Goal: Task Accomplishment & Management: Manage account settings

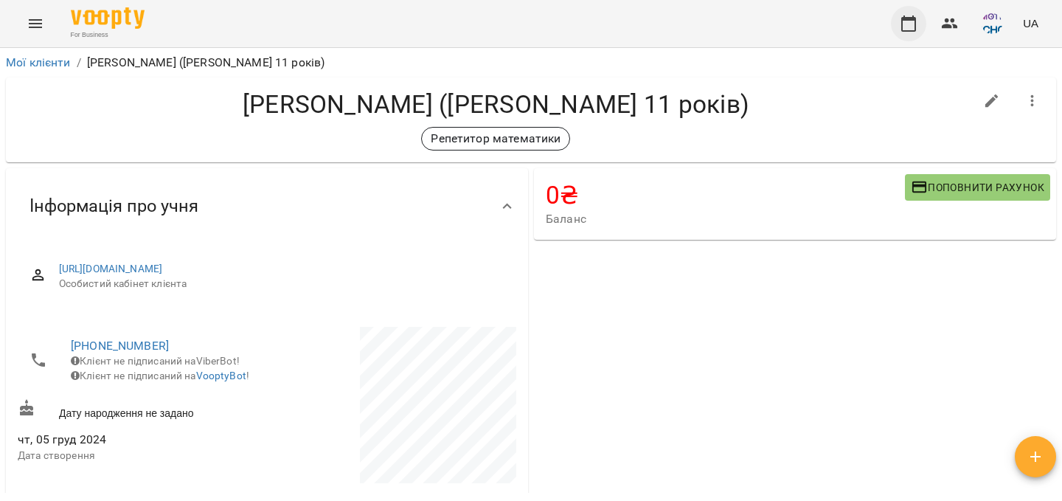
click at [914, 21] on icon "button" at bounding box center [909, 24] width 18 height 18
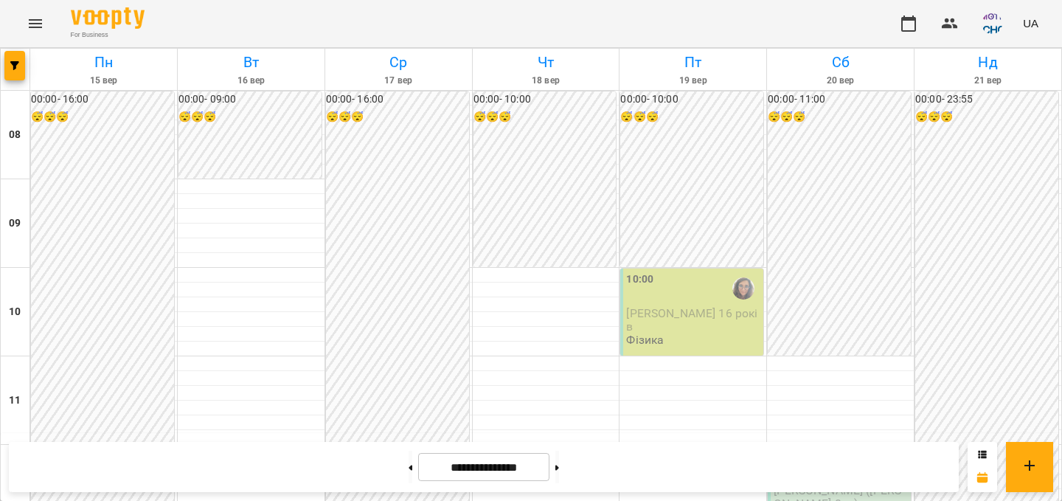
scroll to position [743, 0]
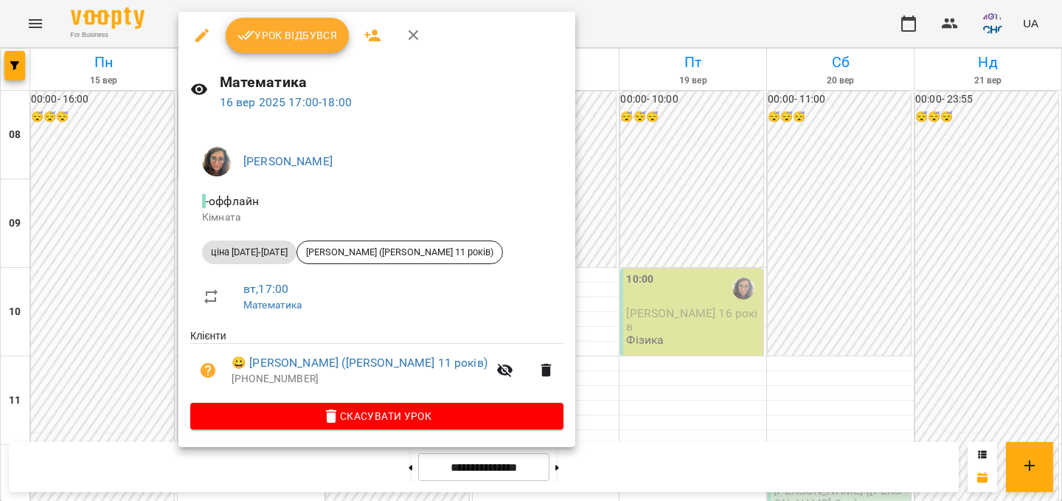
click at [318, 52] on button "Урок відбувся" at bounding box center [288, 35] width 124 height 35
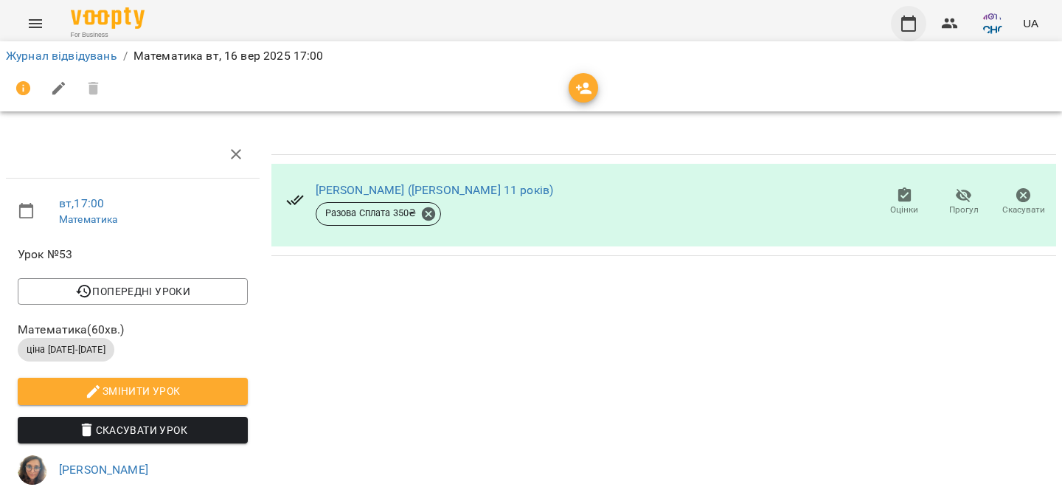
click at [914, 15] on icon "button" at bounding box center [908, 23] width 15 height 16
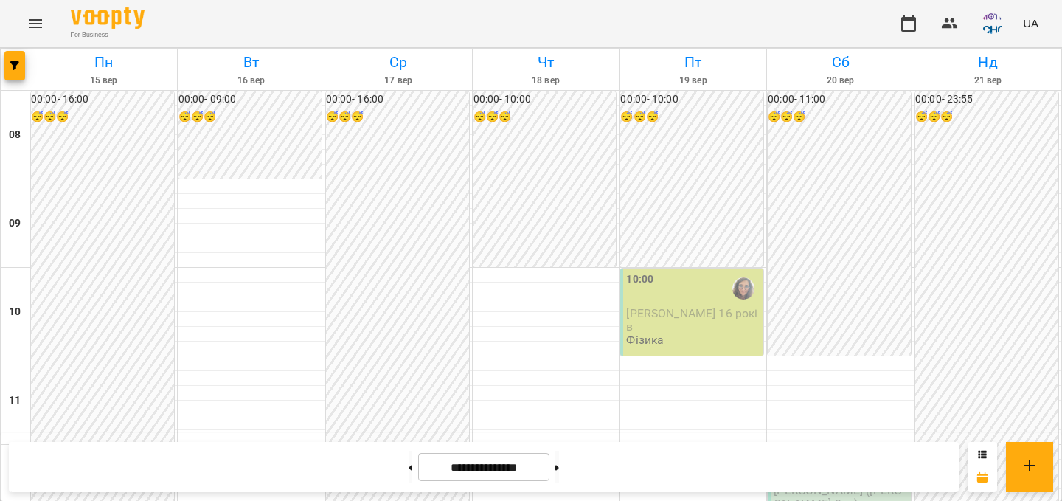
scroll to position [817, 0]
